Goal: Task Accomplishment & Management: Complete application form

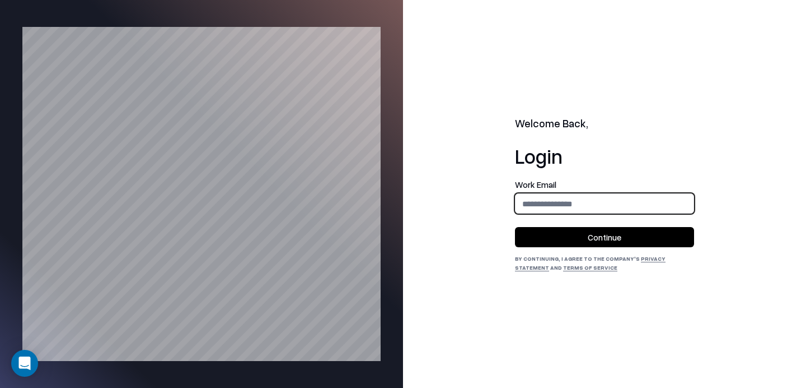
click at [559, 210] on input "email" at bounding box center [605, 203] width 178 height 21
type input "**********"
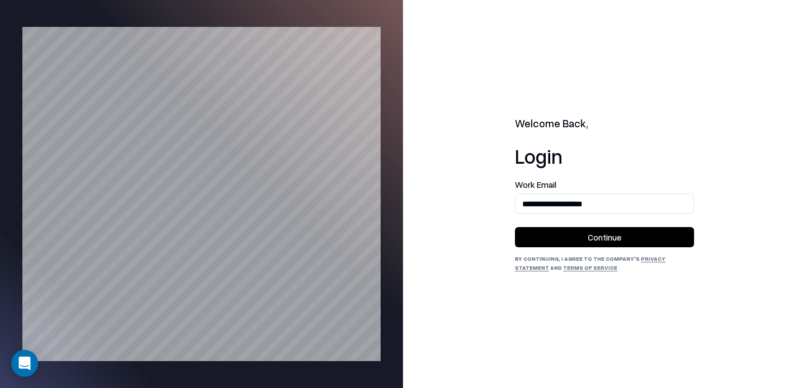
click at [595, 243] on button "Continue" at bounding box center [604, 237] width 179 height 20
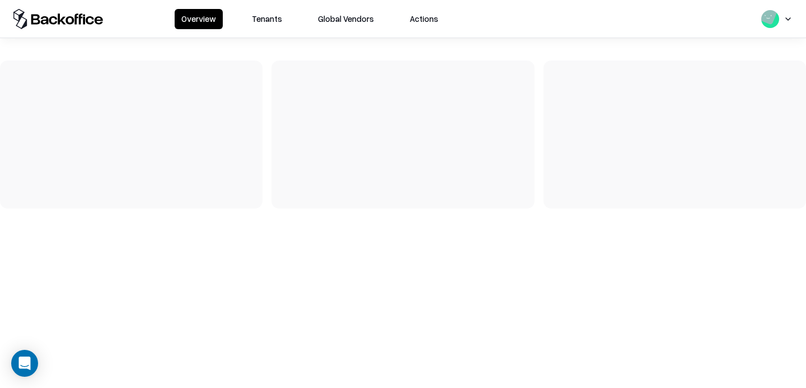
click at [254, 25] on button "Tenants" at bounding box center [267, 19] width 44 height 20
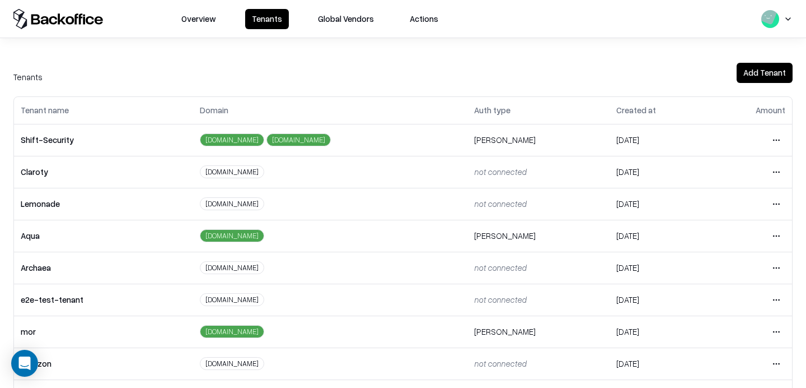
click at [777, 296] on html "Overview Tenants Global Vendors Actions Tenants Add Tenant Tenant name Domain A…" at bounding box center [403, 194] width 806 height 388
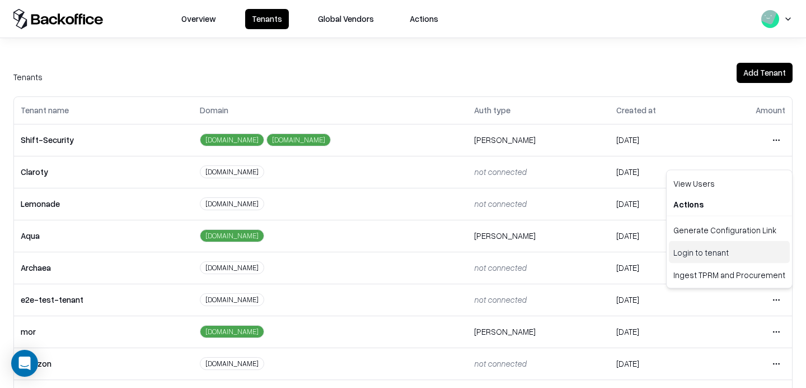
click at [714, 256] on div "Login to tenant" at bounding box center [729, 252] width 121 height 22
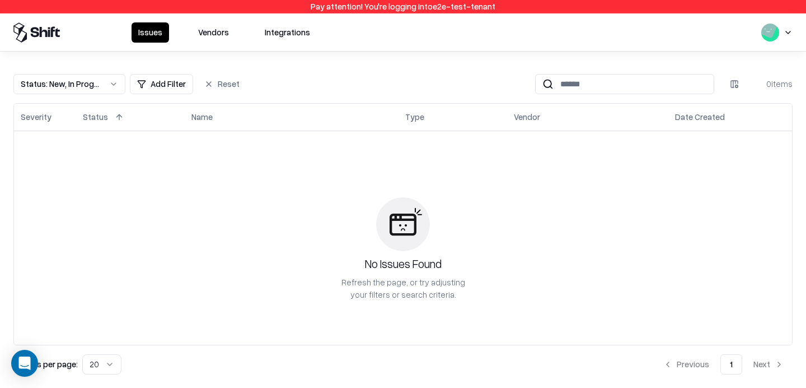
click at [216, 38] on button "Vendors" at bounding box center [214, 32] width 44 height 20
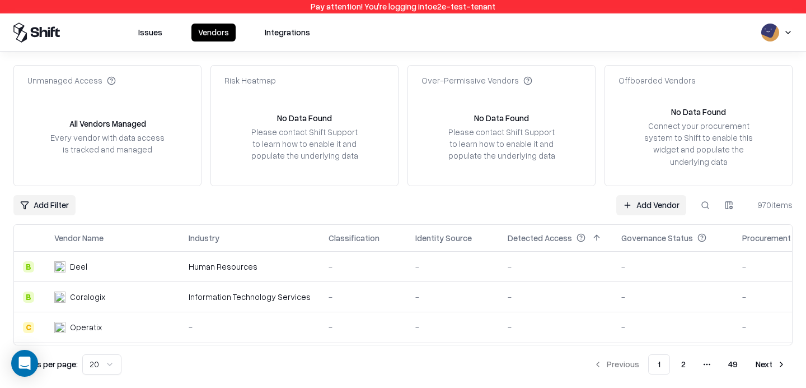
click at [703, 207] on button at bounding box center [706, 205] width 20 height 20
click at [489, 204] on link "Add Vendor" at bounding box center [487, 205] width 70 height 20
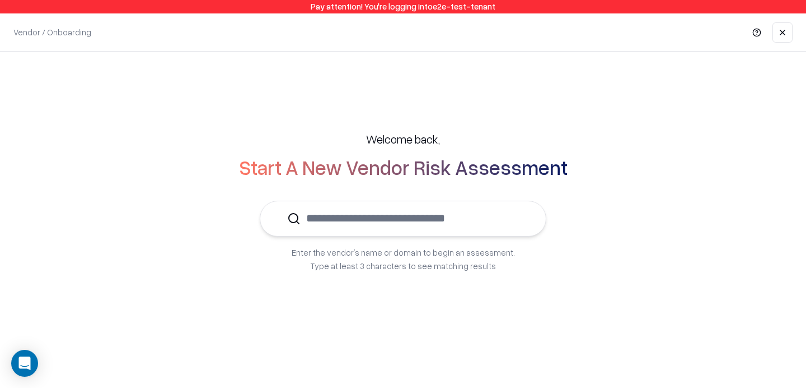
click at [386, 208] on input "text" at bounding box center [410, 218] width 218 height 34
type input "*"
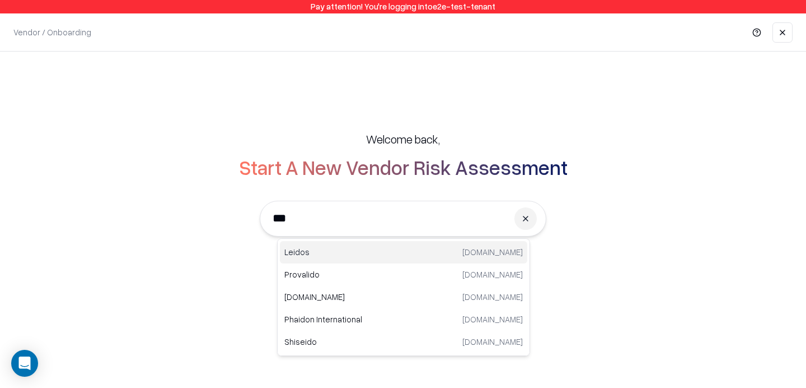
click at [366, 251] on p "Leidos" at bounding box center [343, 252] width 119 height 12
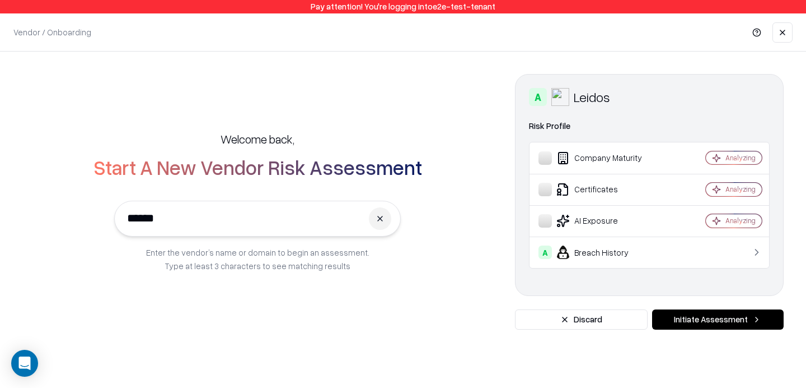
type input "******"
click at [705, 311] on button "Initiate Assessment" at bounding box center [718, 319] width 132 height 20
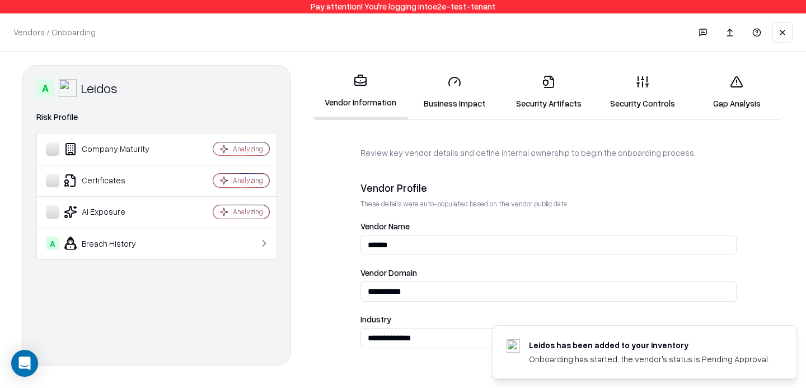
click at [653, 83] on link "Security Controls" at bounding box center [643, 92] width 94 height 52
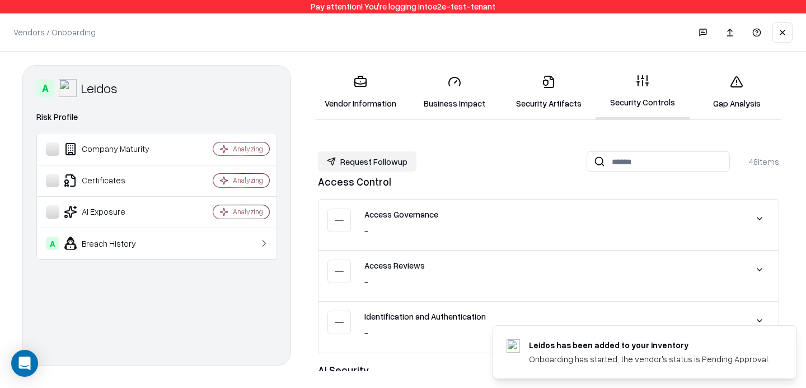
click at [461, 81] on link "Business Impact" at bounding box center [455, 92] width 94 height 52
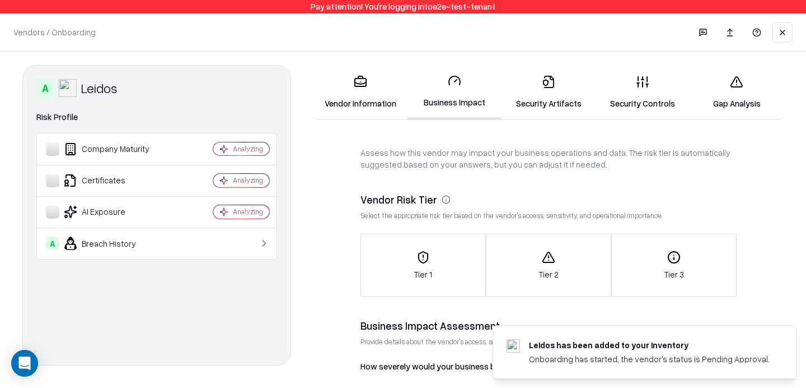
click at [361, 84] on icon at bounding box center [360, 83] width 11 height 2
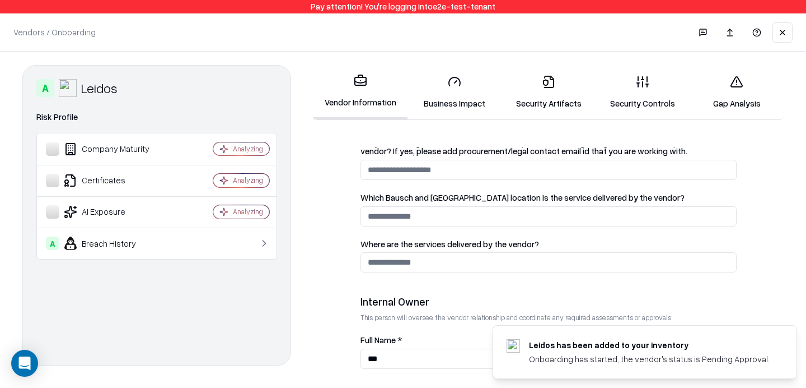
scroll to position [659, 0]
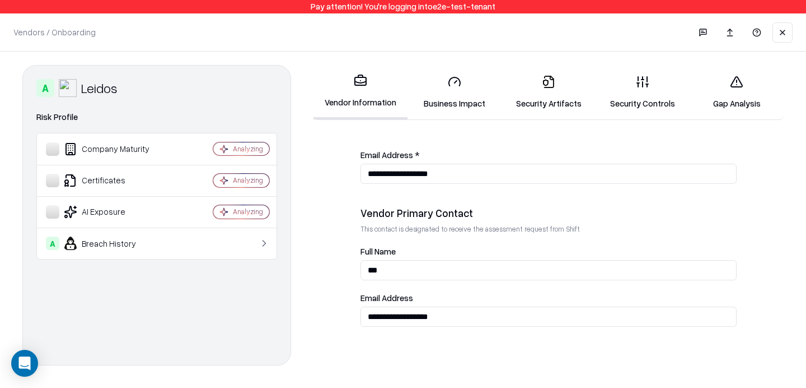
click at [654, 102] on link "Security Controls" at bounding box center [643, 92] width 94 height 52
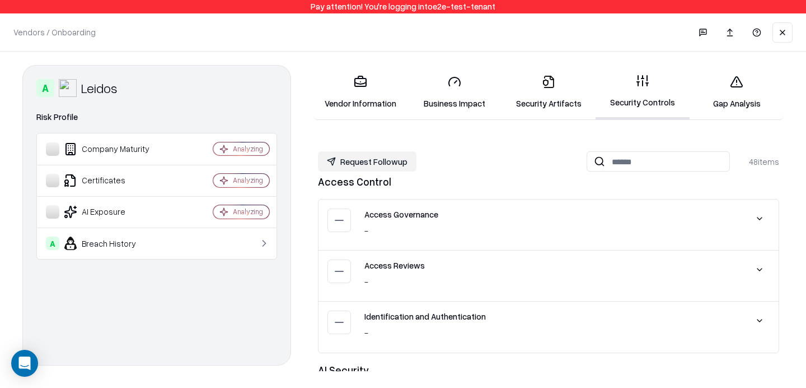
click at [558, 85] on link "Security Artifacts" at bounding box center [549, 92] width 94 height 52
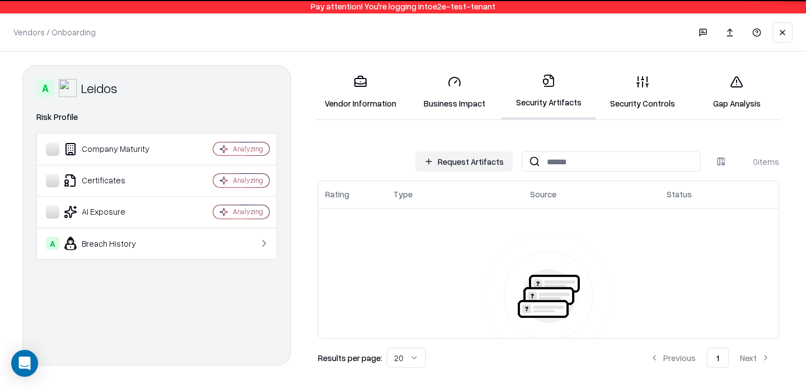
click at [442, 152] on button "Request Artifacts" at bounding box center [464, 161] width 97 height 20
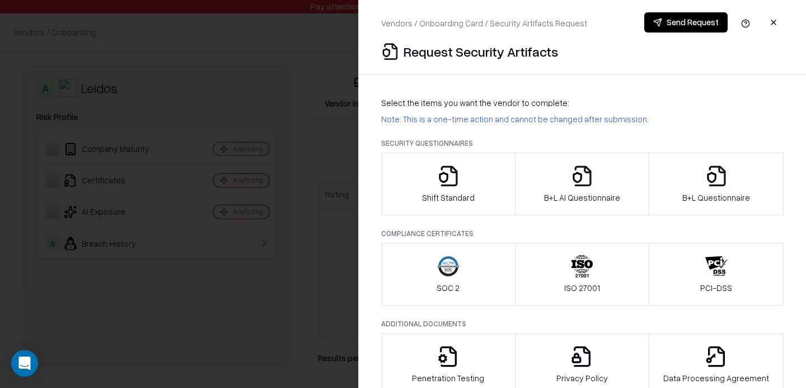
click at [615, 176] on div "B+L AI Questionnaire" at bounding box center [582, 184] width 76 height 39
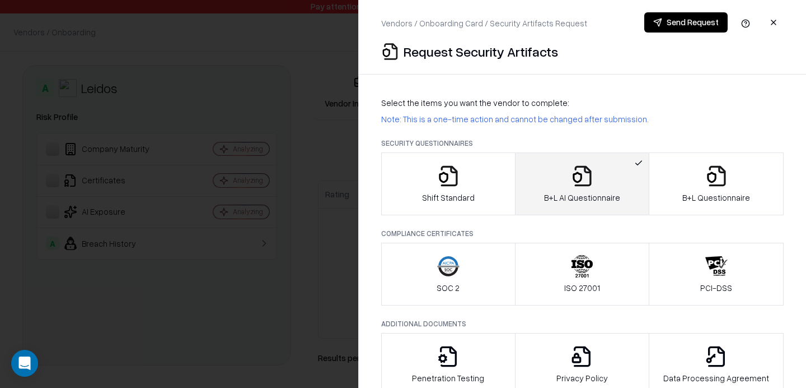
click at [721, 199] on p "B+L Questionnaire" at bounding box center [717, 198] width 68 height 12
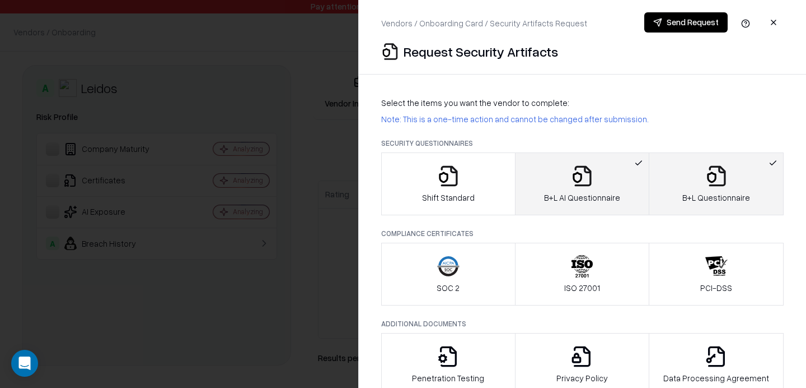
click at [702, 196] on p "B+L Questionnaire" at bounding box center [717, 198] width 68 height 12
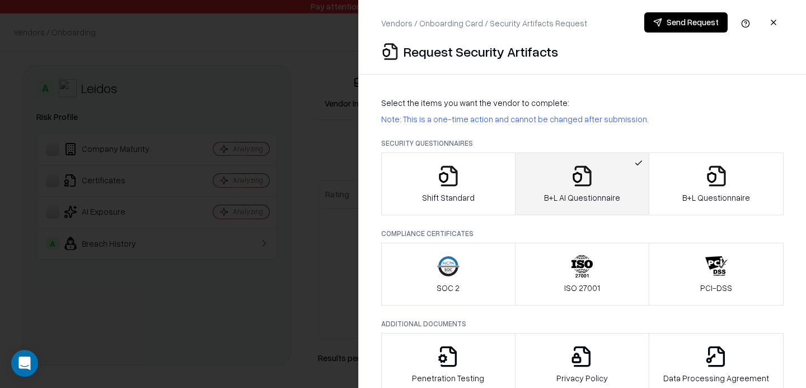
click at [687, 174] on div "B+L Questionnaire" at bounding box center [717, 184] width 68 height 39
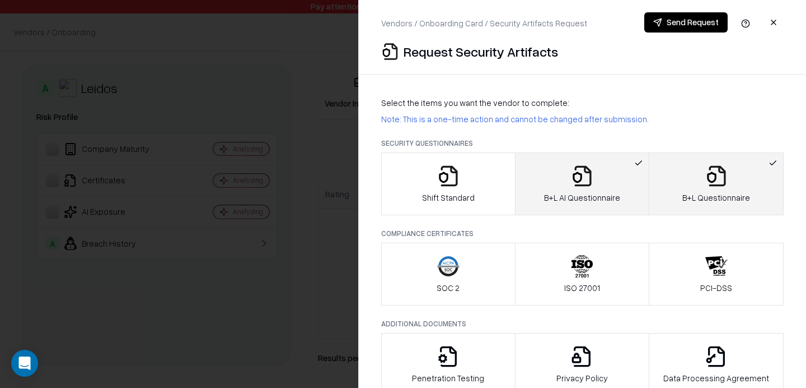
click at [629, 187] on button "B+L AI Questionnaire" at bounding box center [582, 183] width 135 height 63
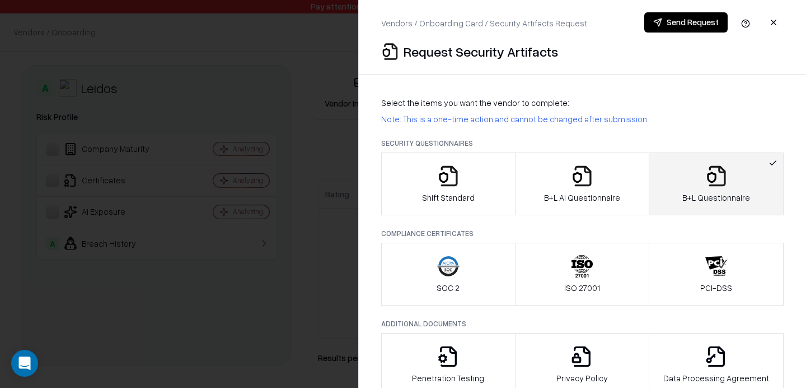
click at [581, 198] on p "B+L AI Questionnaire" at bounding box center [582, 198] width 76 height 12
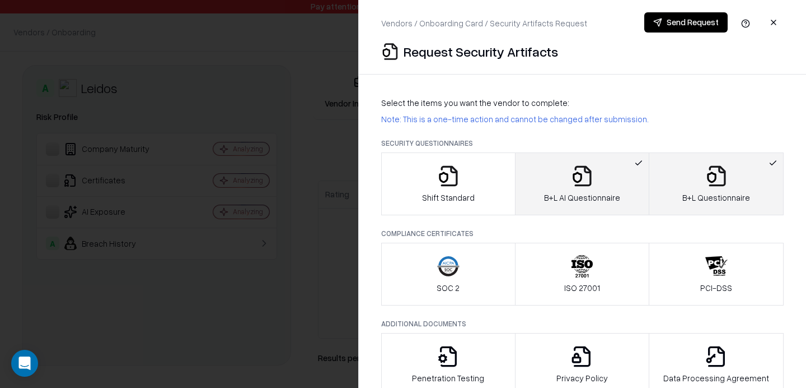
click at [599, 189] on div "B+L AI Questionnaire" at bounding box center [582, 184] width 76 height 39
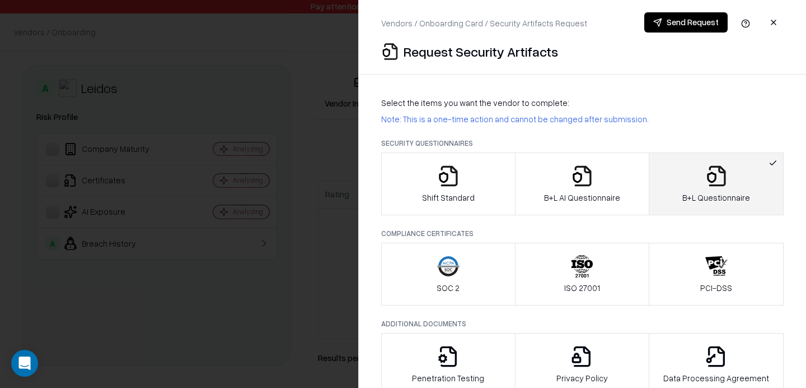
click at [668, 25] on button "Send Request" at bounding box center [686, 22] width 83 height 20
